Goal: Complete application form

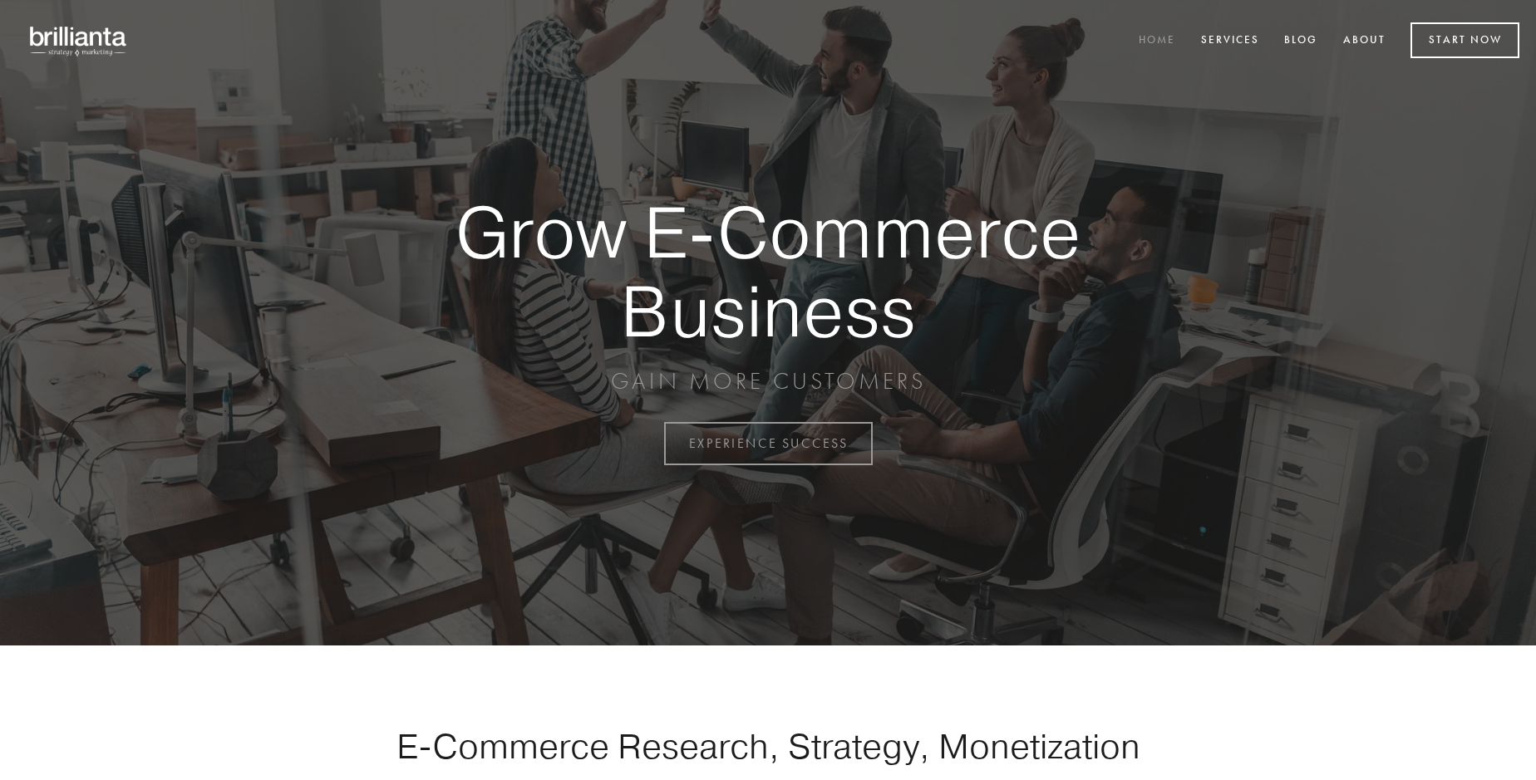
scroll to position [4356, 0]
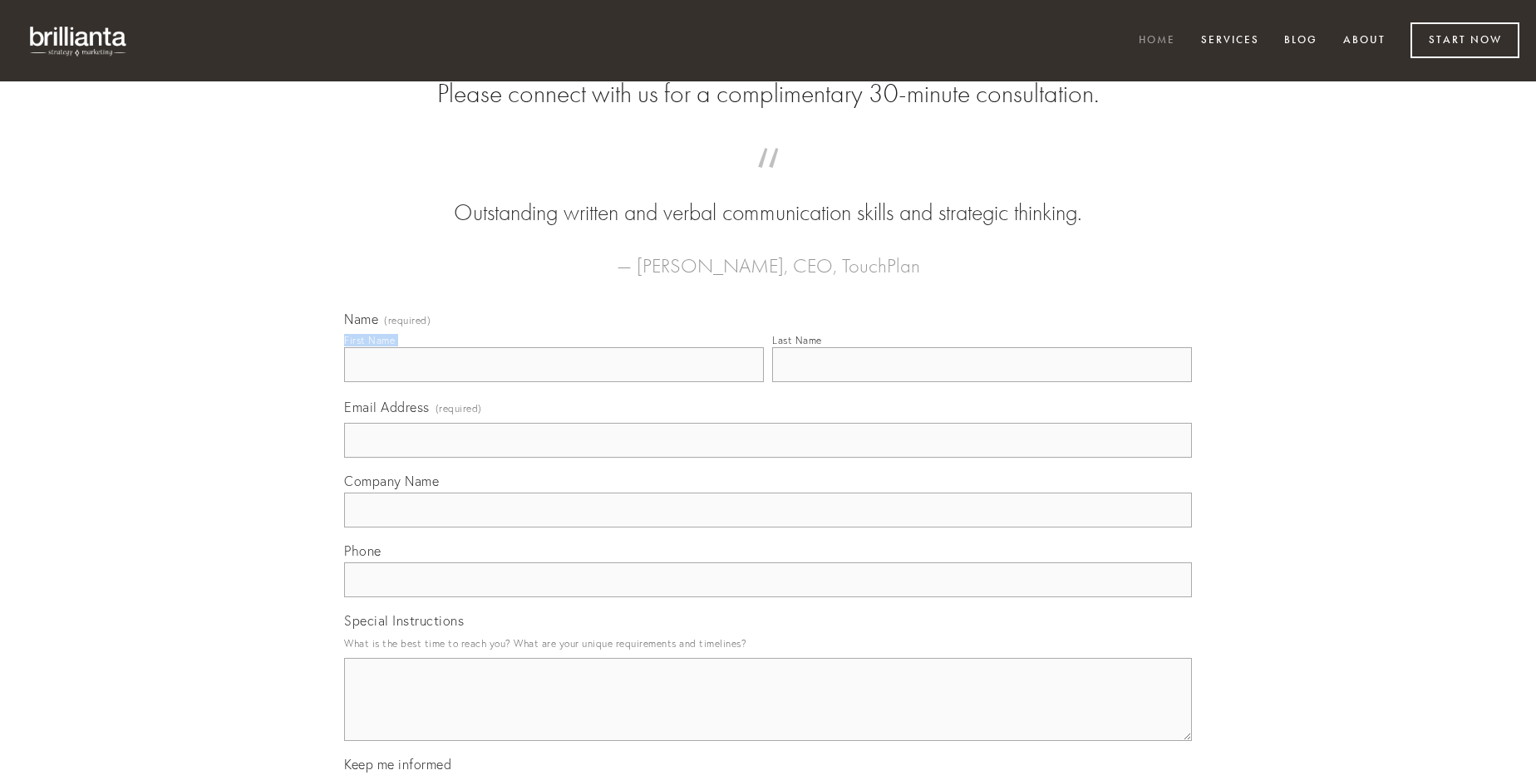
type input "[PERSON_NAME] PhD"
click at [981, 382] on input "Last Name" at bounding box center [982, 364] width 420 height 35
type input "[PERSON_NAME] PhD"
click at [768, 458] on input "Email Address (required)" at bounding box center [768, 440] width 848 height 35
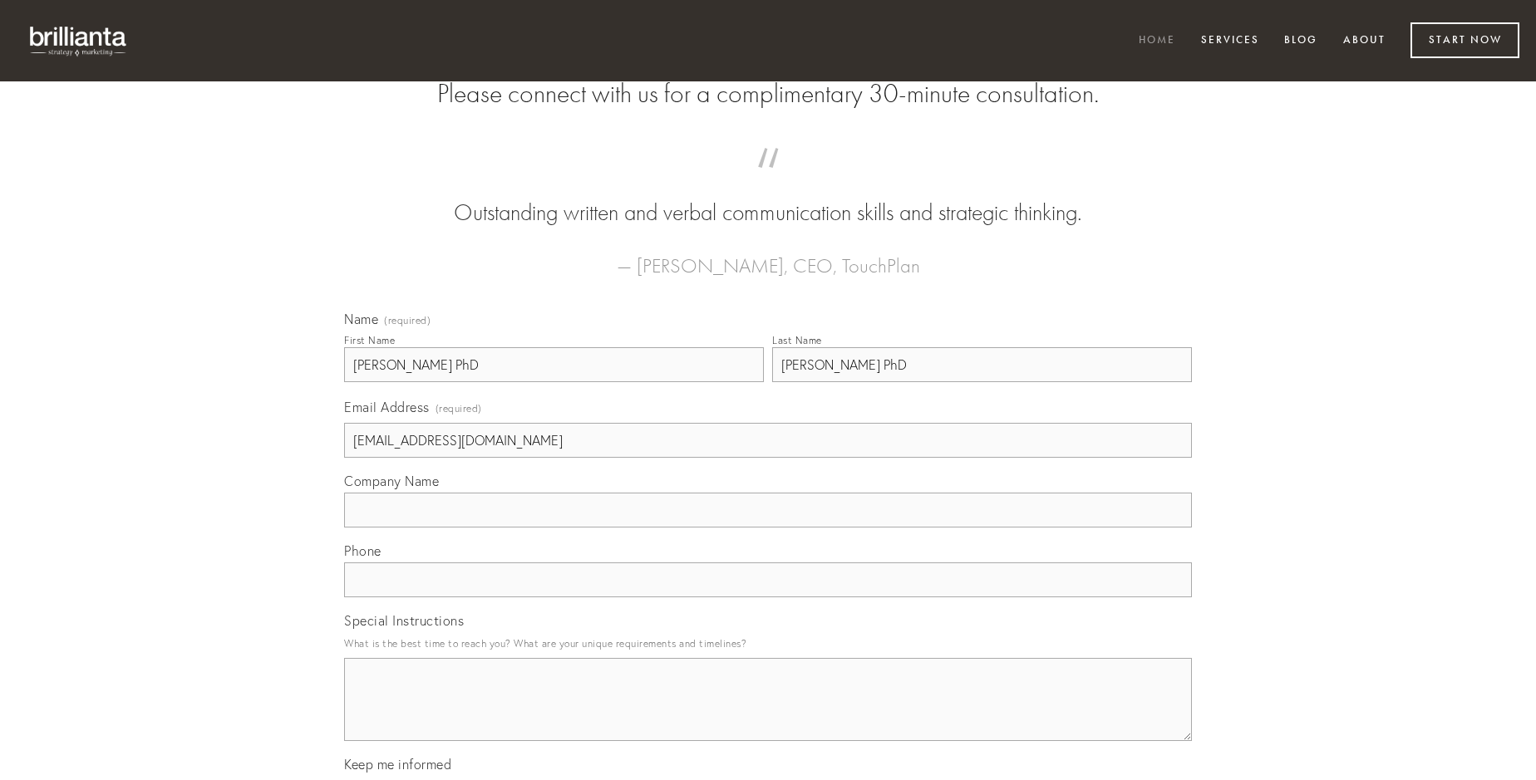
type input "[EMAIL_ADDRESS][DOMAIN_NAME]"
click at [768, 528] on input "Company Name" at bounding box center [768, 510] width 848 height 35
type input "theologus"
click at [768, 597] on input "text" at bounding box center [768, 580] width 848 height 35
click at [768, 715] on textarea "Special Instructions" at bounding box center [768, 699] width 848 height 83
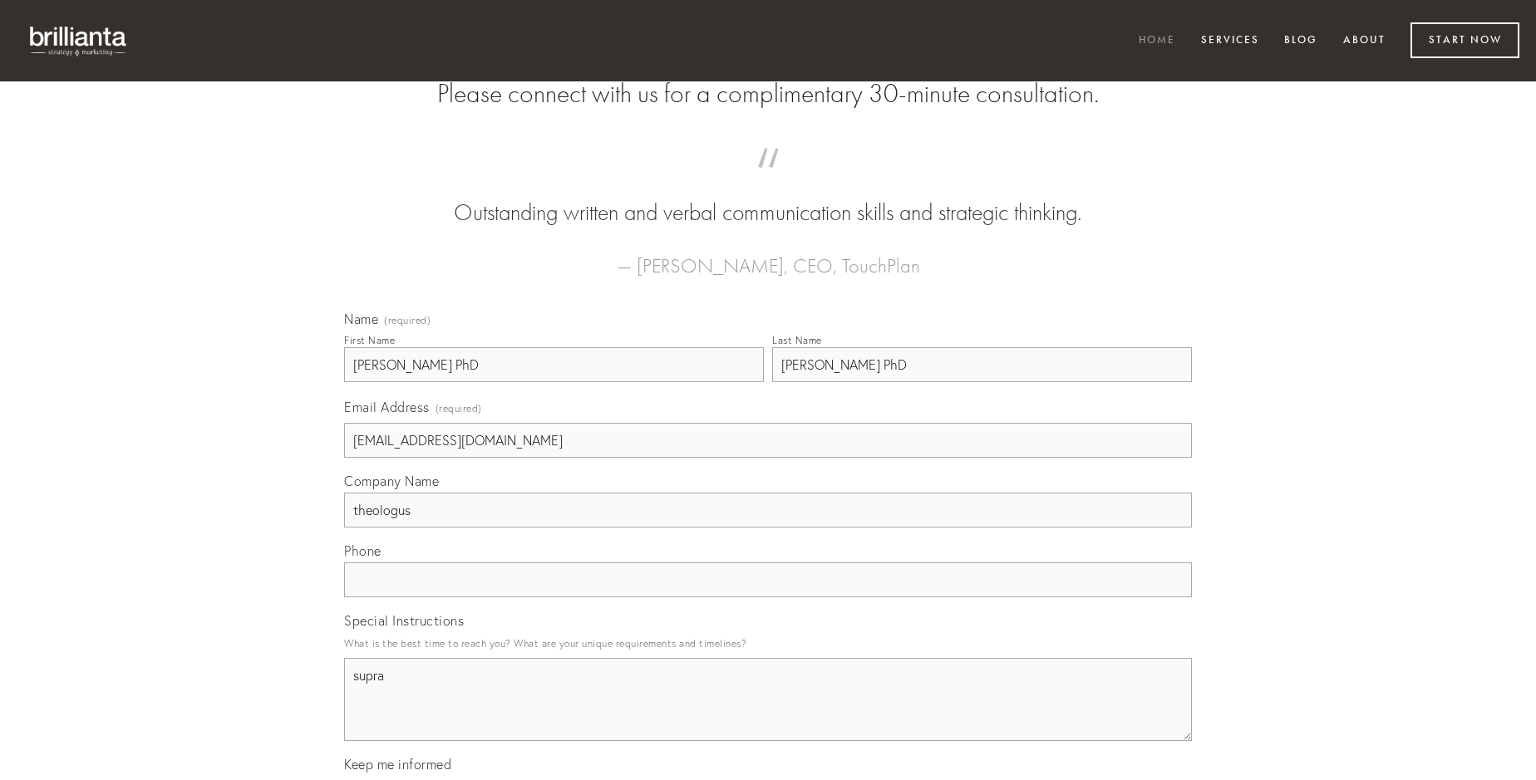
type textarea "supra"
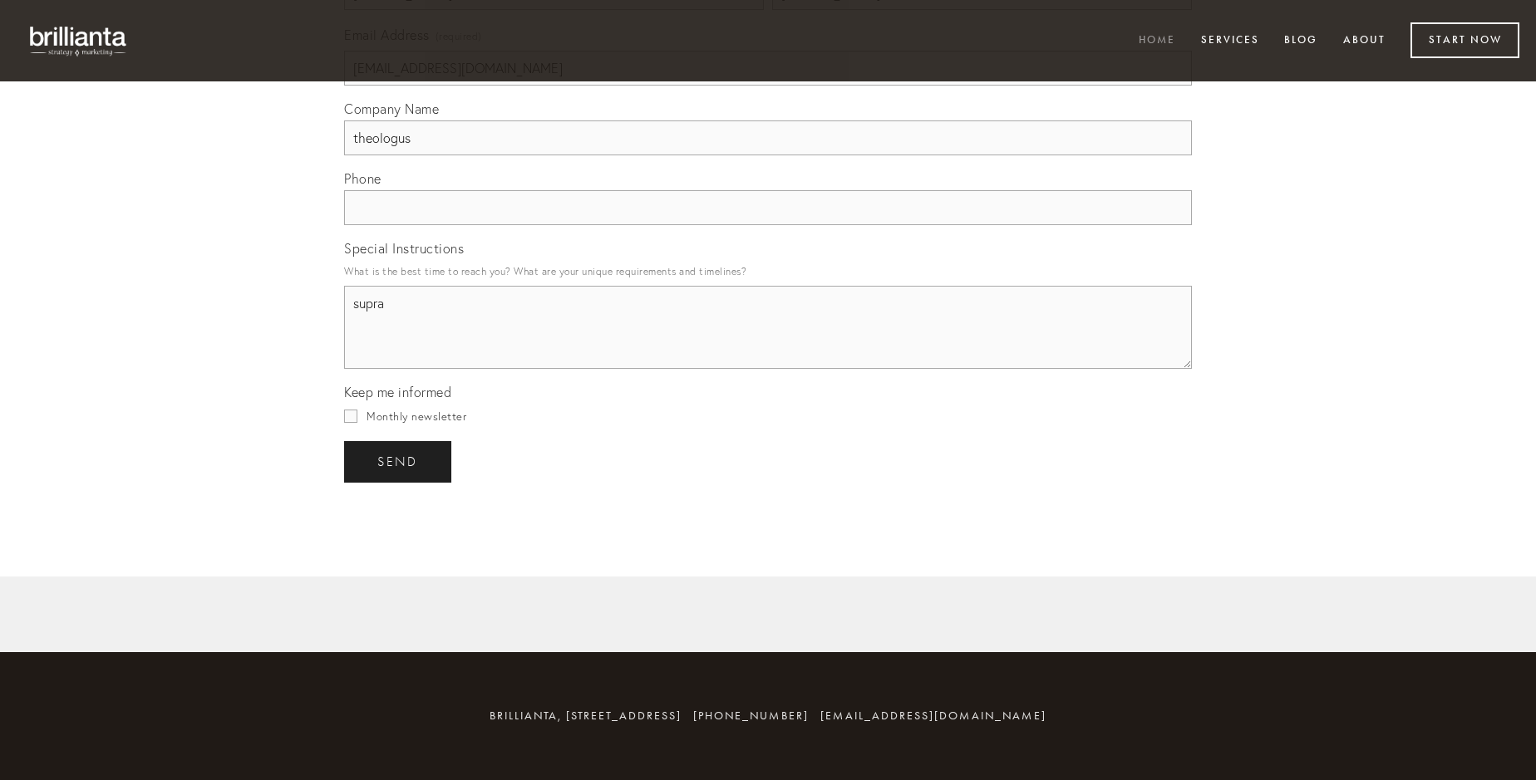
click at [399, 461] on span "send" at bounding box center [397, 462] width 41 height 15
